Goal: Task Accomplishment & Management: Manage account settings

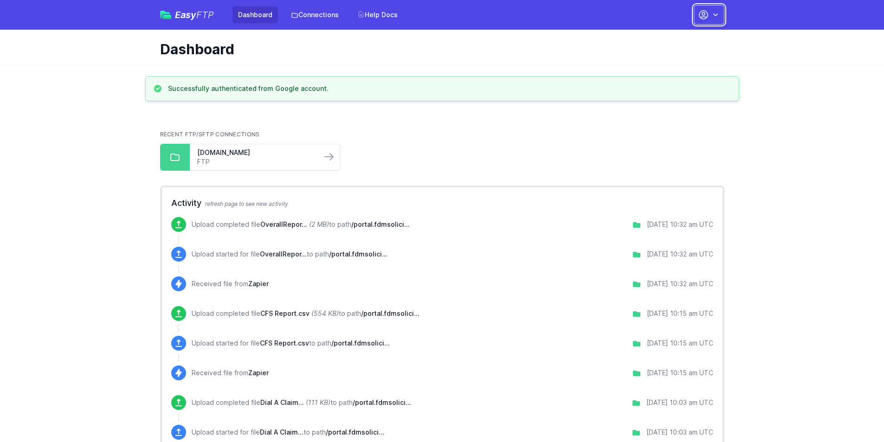
click at [710, 11] on button "button" at bounding box center [709, 14] width 31 height 19
click at [664, 35] on link "Account Settings" at bounding box center [679, 38] width 89 height 17
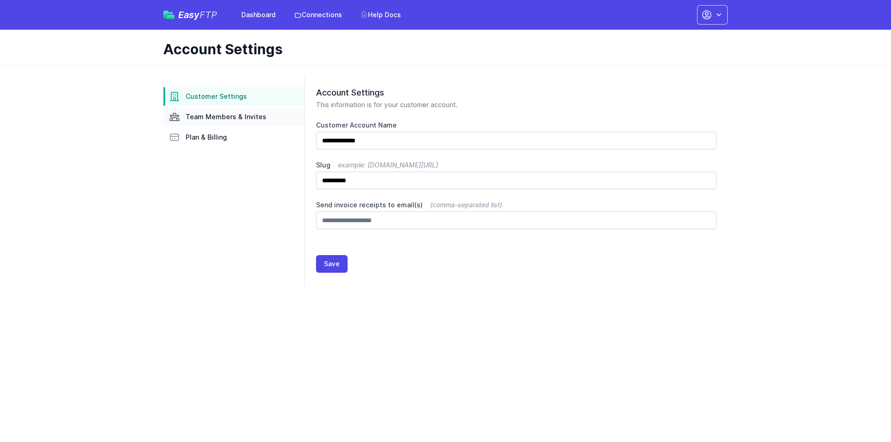
click at [226, 115] on span "Team Members & Invites" at bounding box center [226, 116] width 81 height 9
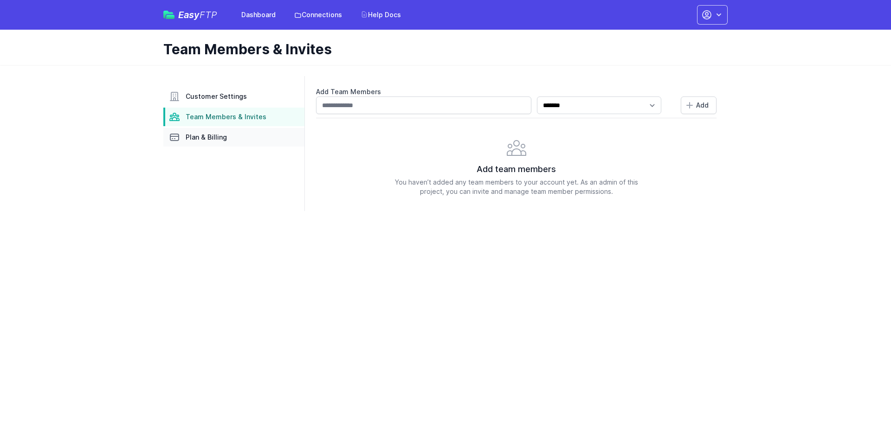
click at [202, 141] on span "Plan & Billing" at bounding box center [206, 137] width 41 height 9
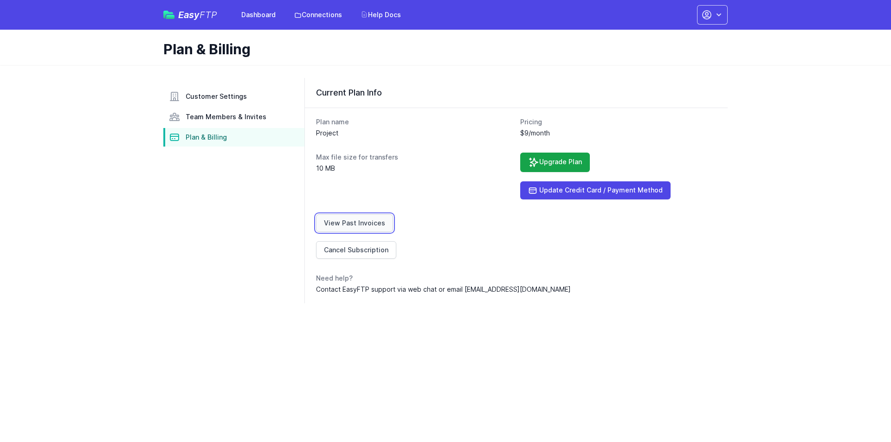
click at [344, 221] on link "View Past Invoices" at bounding box center [354, 223] width 77 height 18
